Goal: Information Seeking & Learning: Understand process/instructions

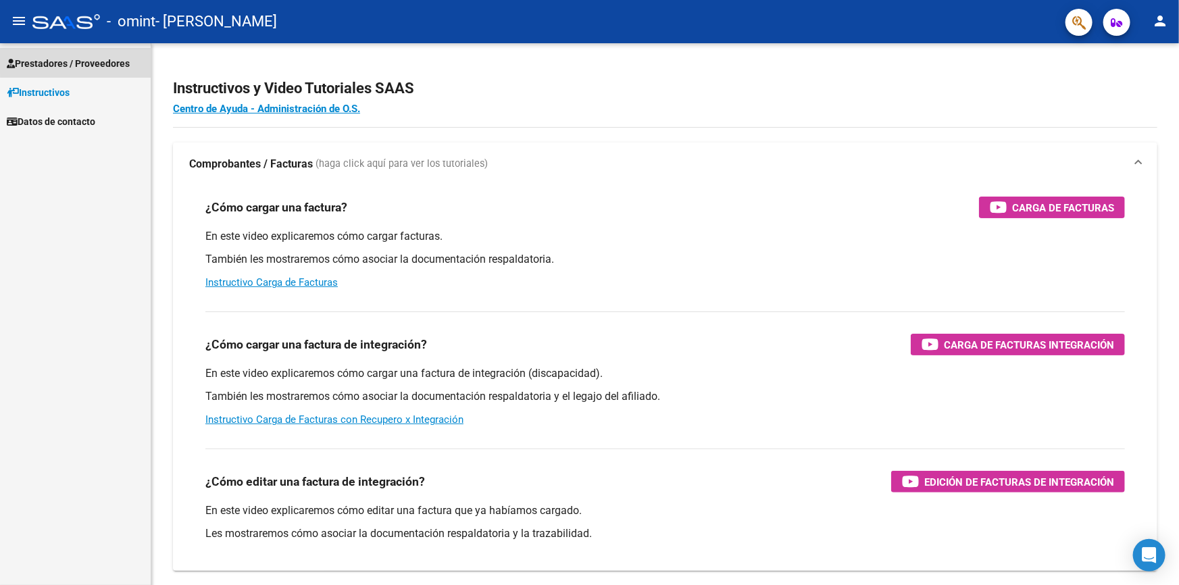
click at [84, 59] on span "Prestadores / Proveedores" at bounding box center [68, 63] width 123 height 15
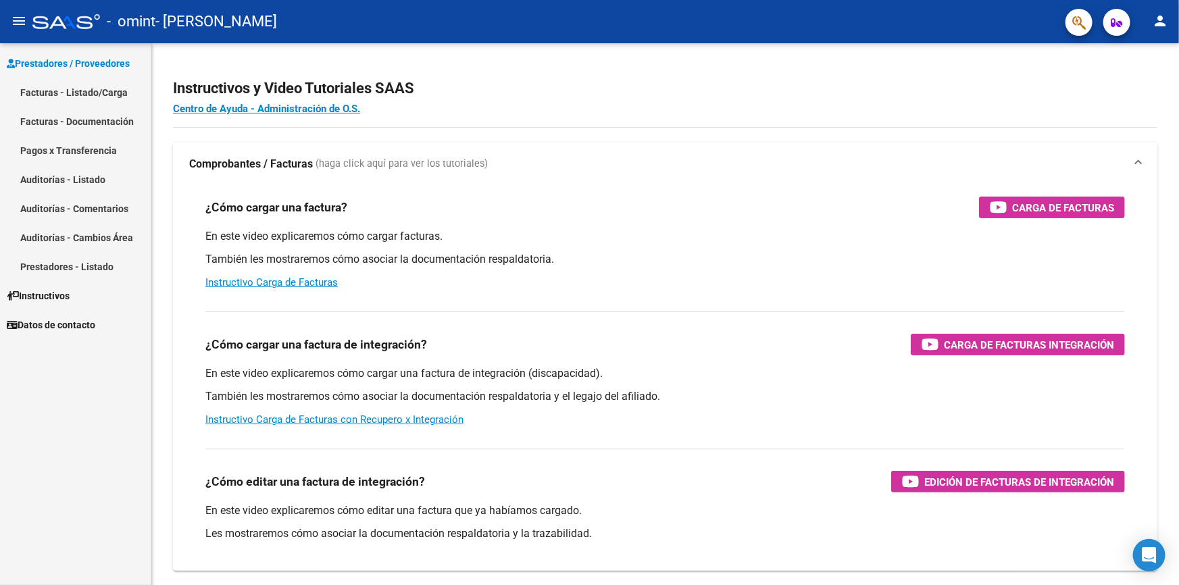
click at [96, 120] on link "Facturas - Documentación" at bounding box center [75, 121] width 151 height 29
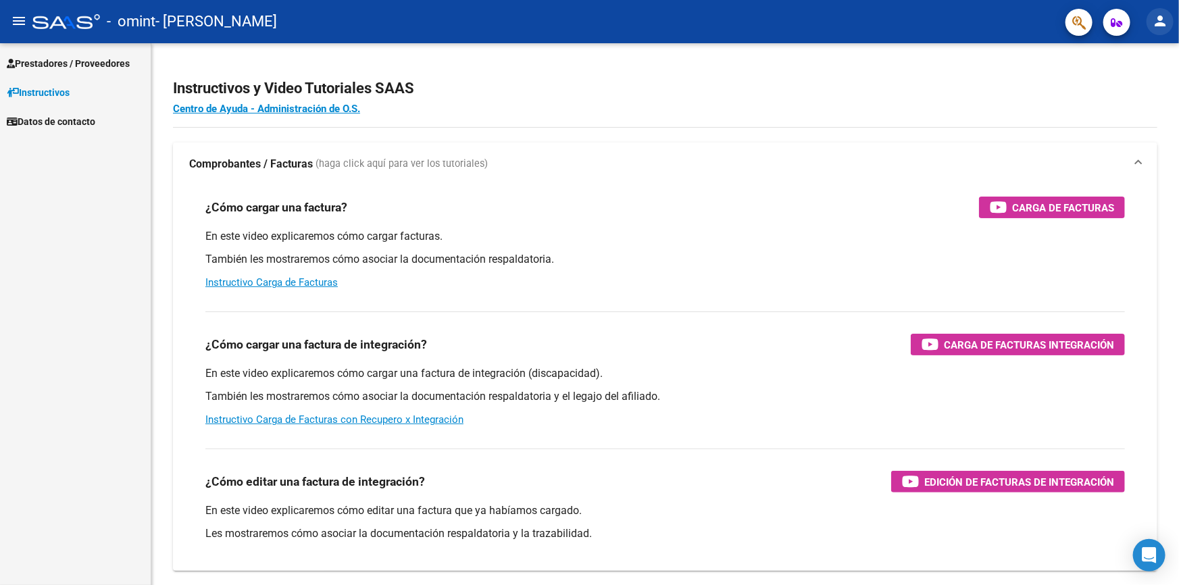
click at [1161, 20] on mat-icon "person" at bounding box center [1160, 21] width 16 height 16
click at [1072, 27] on div at bounding box center [589, 292] width 1179 height 585
click at [1119, 27] on icon "button" at bounding box center [1116, 23] width 11 height 10
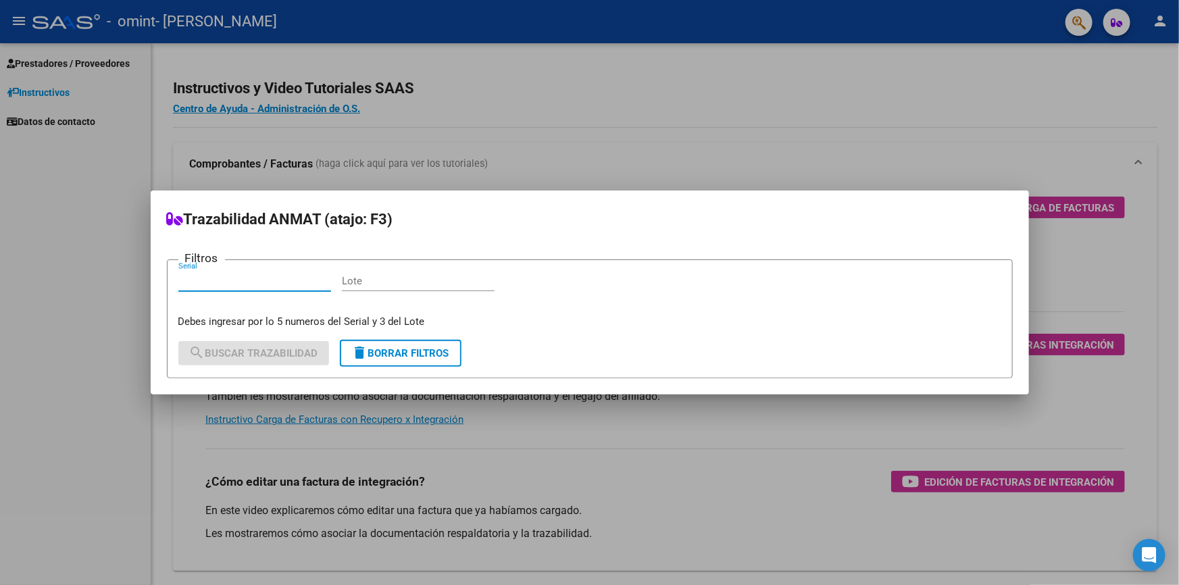
click at [1153, 7] on div at bounding box center [589, 292] width 1179 height 585
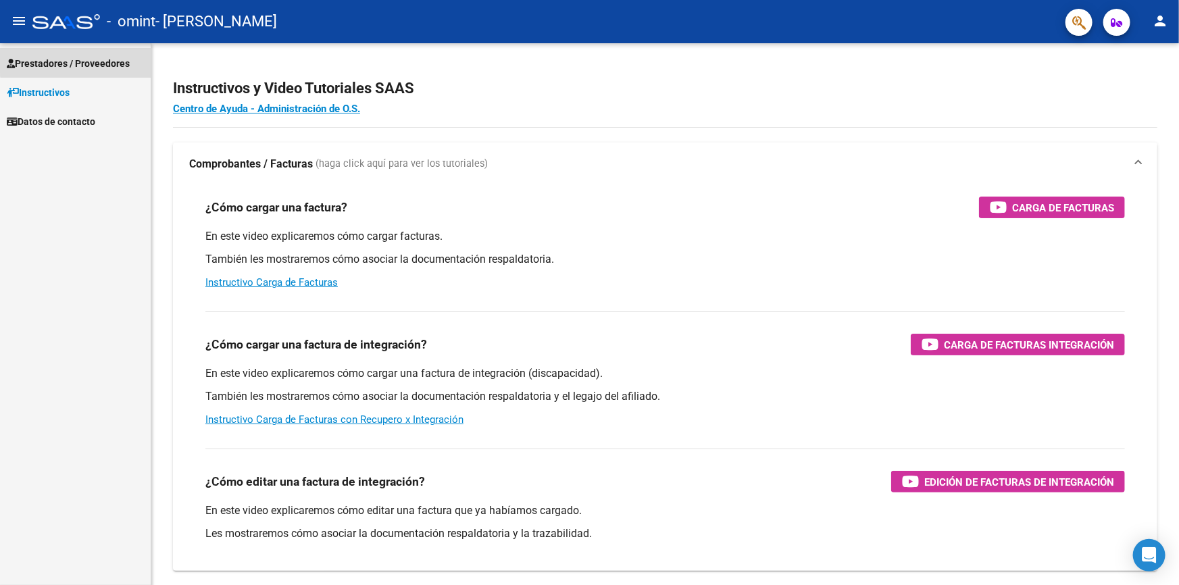
click at [80, 59] on span "Prestadores / Proveedores" at bounding box center [68, 63] width 123 height 15
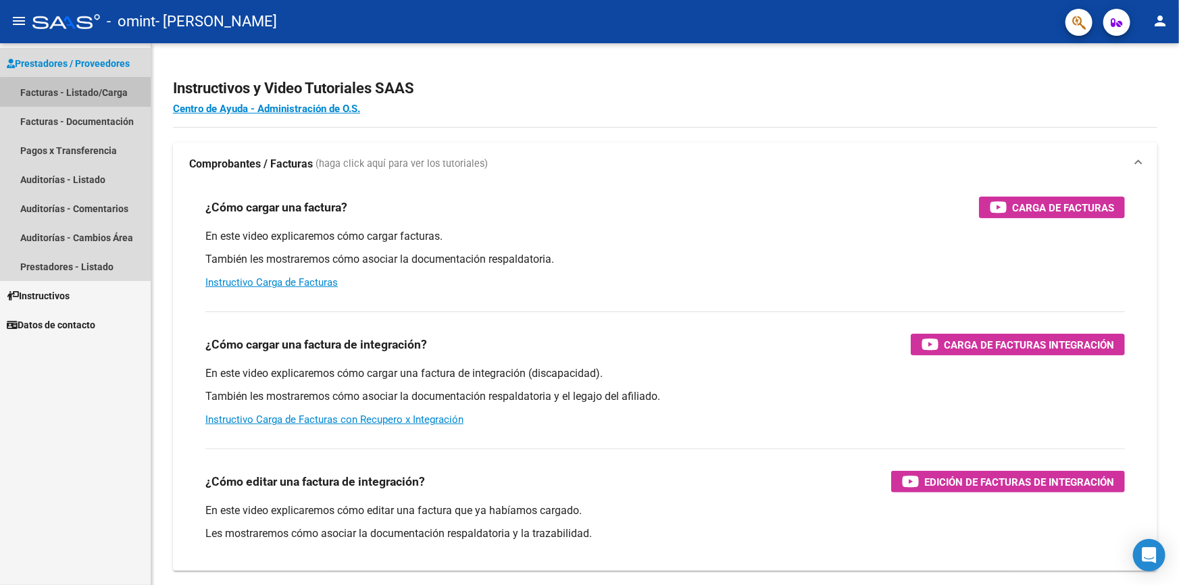
click at [86, 94] on link "Facturas - Listado/Carga" at bounding box center [75, 92] width 151 height 29
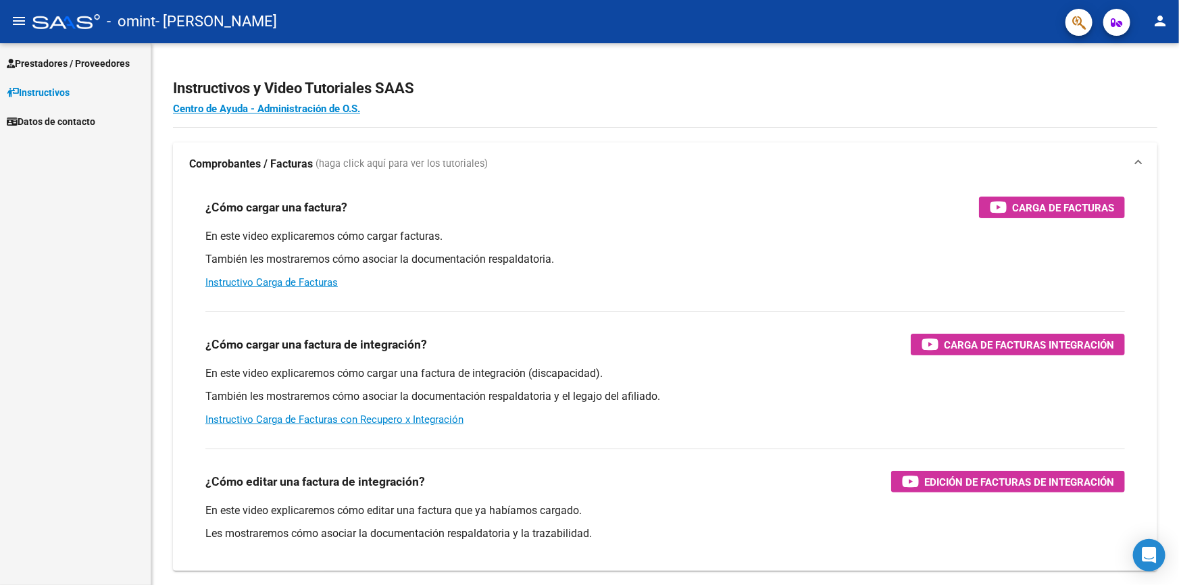
click at [54, 61] on span "Prestadores / Proveedores" at bounding box center [68, 63] width 123 height 15
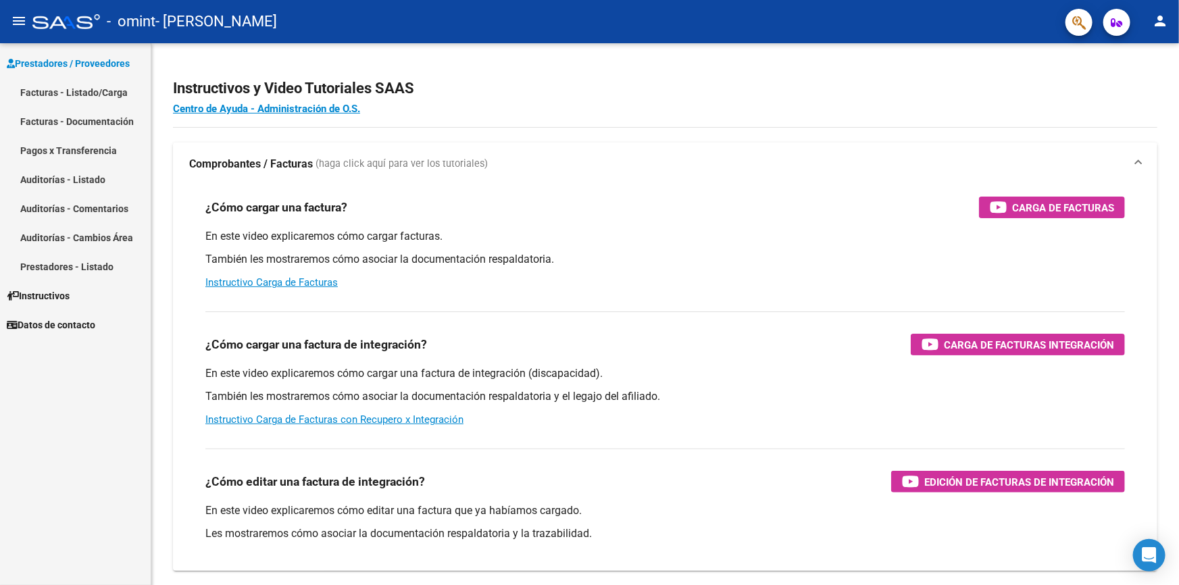
click at [88, 91] on link "Facturas - Listado/Carga" at bounding box center [75, 92] width 151 height 29
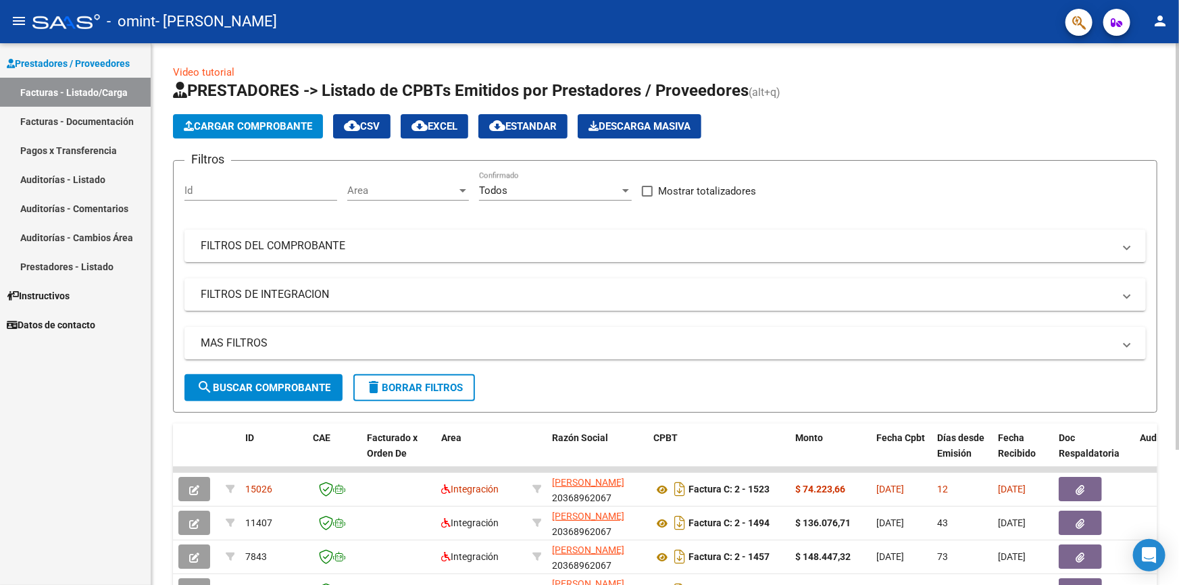
click at [1178, 196] on div at bounding box center [1176, 246] width 3 height 407
click at [209, 70] on link "Video tutorial" at bounding box center [203, 72] width 61 height 12
